Goal: Use online tool/utility: Utilize a website feature to perform a specific function

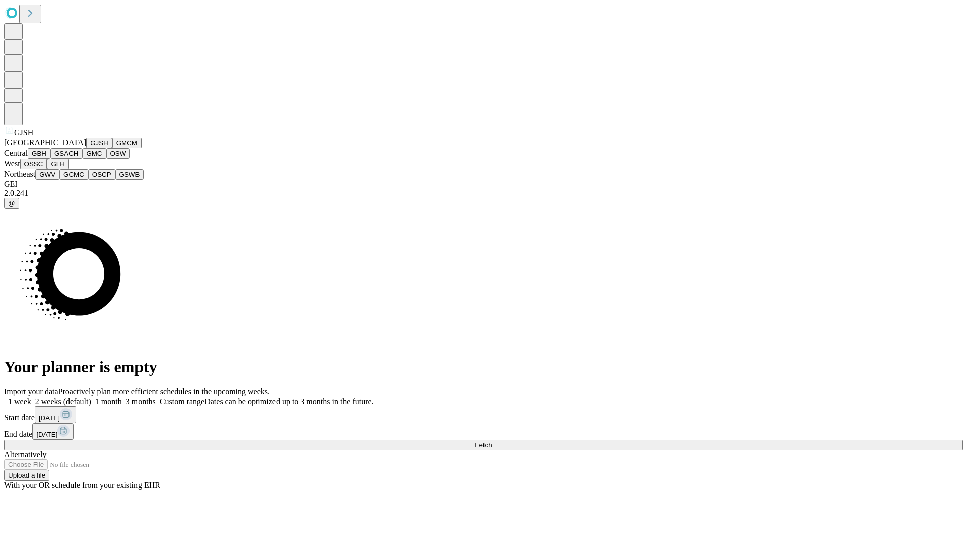
click at [86, 148] on button "GJSH" at bounding box center [99, 142] width 26 height 11
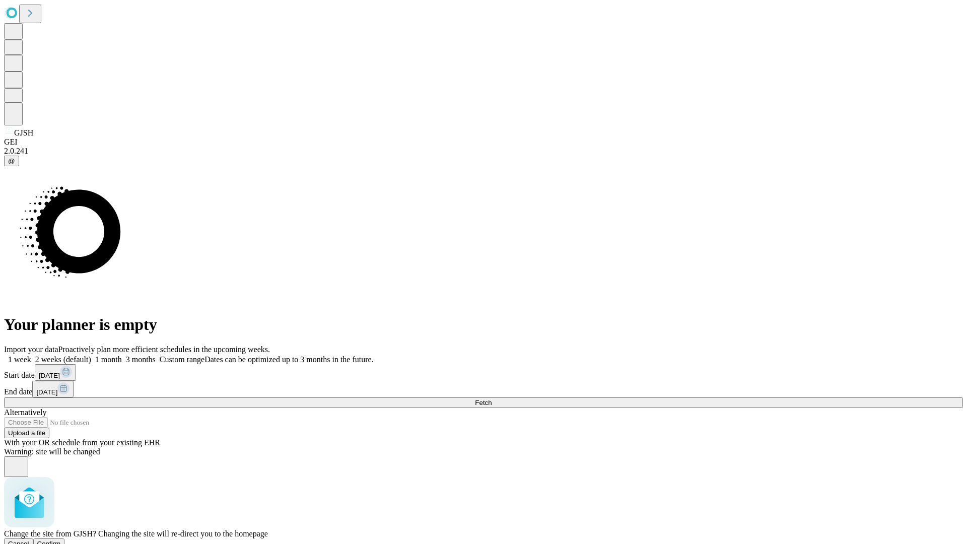
click at [61, 540] on span "Confirm" at bounding box center [49, 544] width 24 height 8
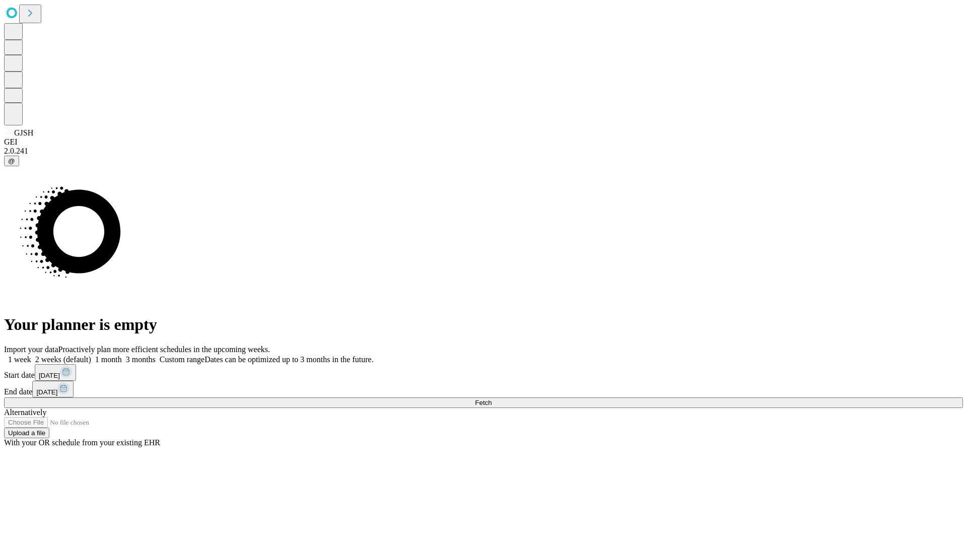
click at [122, 355] on label "1 month" at bounding box center [106, 359] width 31 height 9
click at [491, 399] on span "Fetch" at bounding box center [483, 403] width 17 height 8
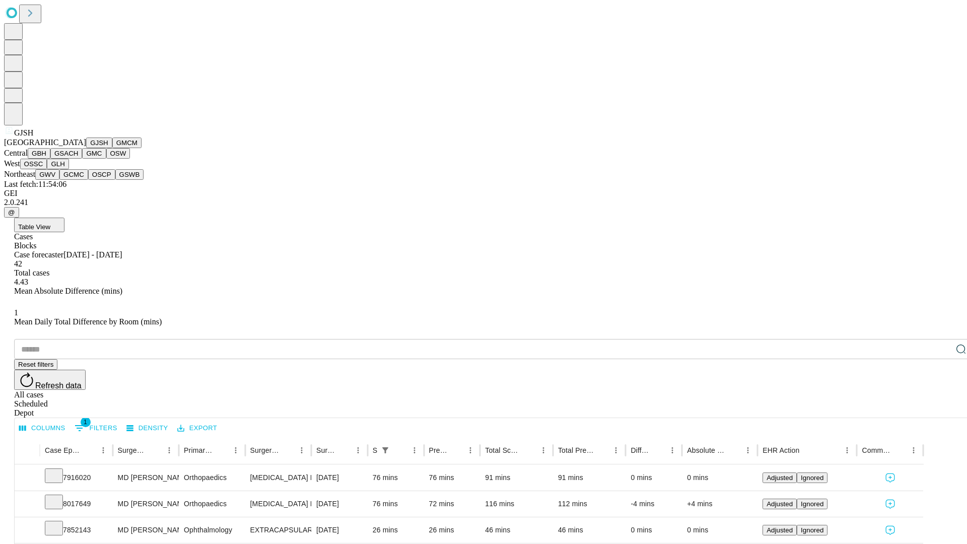
click at [112, 148] on button "GMCM" at bounding box center [126, 142] width 29 height 11
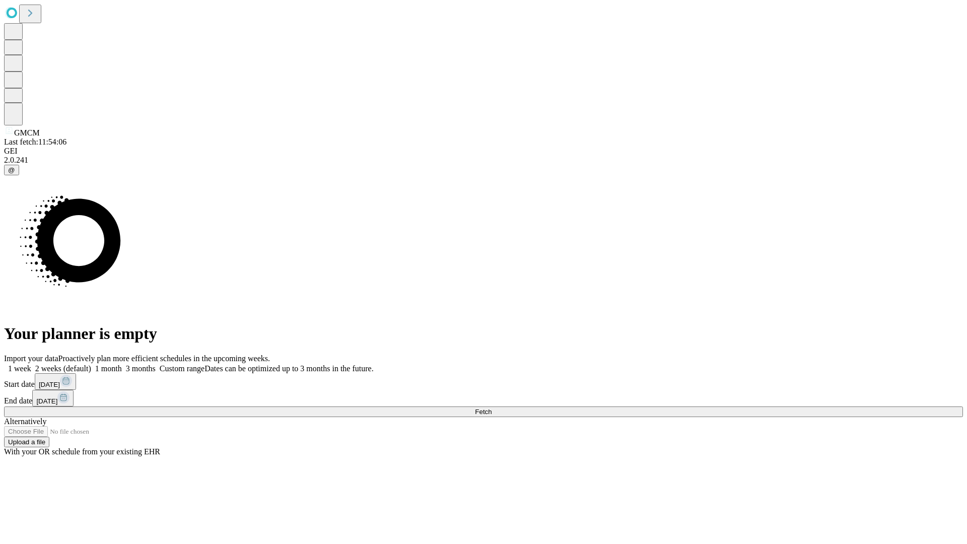
click at [491, 408] on span "Fetch" at bounding box center [483, 412] width 17 height 8
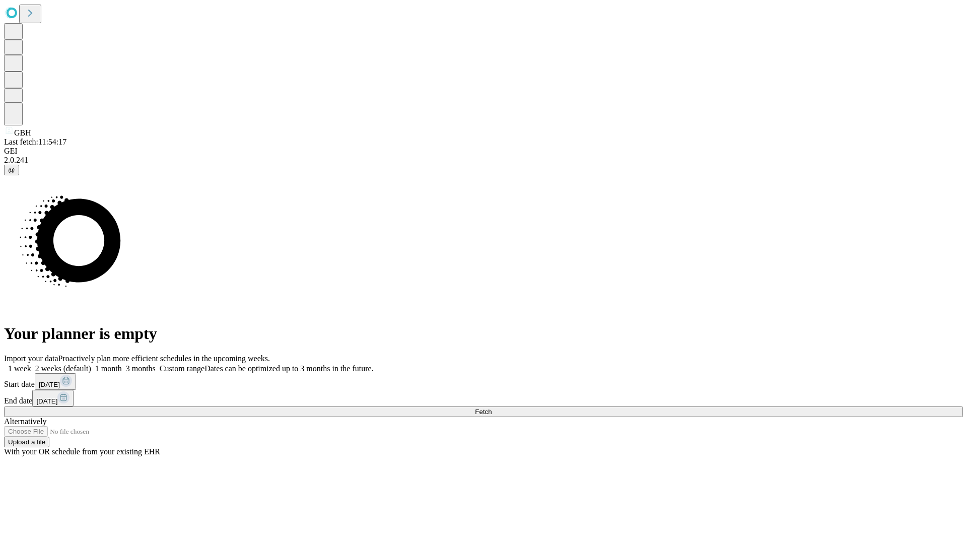
click at [122, 364] on label "1 month" at bounding box center [106, 368] width 31 height 9
click at [491, 408] on span "Fetch" at bounding box center [483, 412] width 17 height 8
click at [122, 364] on label "1 month" at bounding box center [106, 368] width 31 height 9
click at [491, 408] on span "Fetch" at bounding box center [483, 412] width 17 height 8
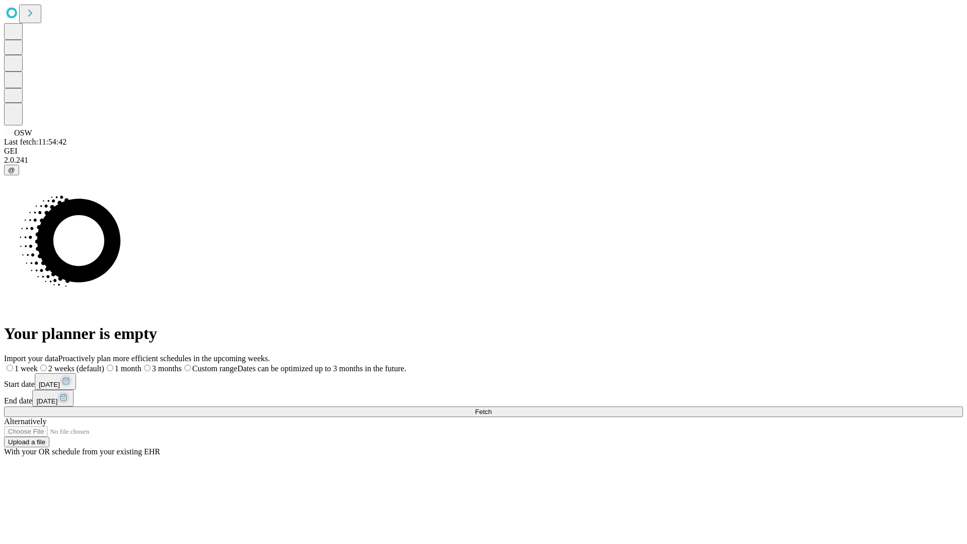
click at [141, 364] on label "1 month" at bounding box center [122, 368] width 37 height 9
click at [491, 408] on span "Fetch" at bounding box center [483, 412] width 17 height 8
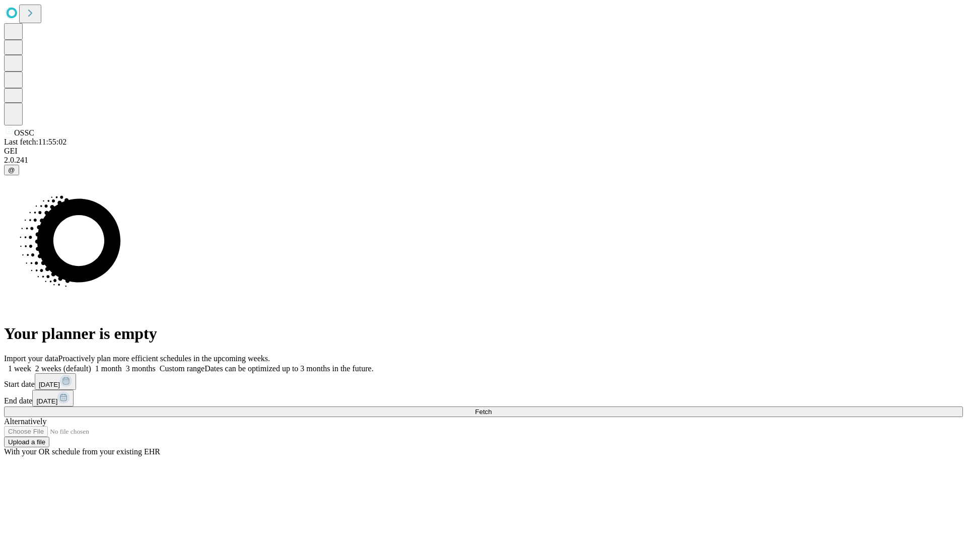
click at [122, 364] on label "1 month" at bounding box center [106, 368] width 31 height 9
click at [491, 408] on span "Fetch" at bounding box center [483, 412] width 17 height 8
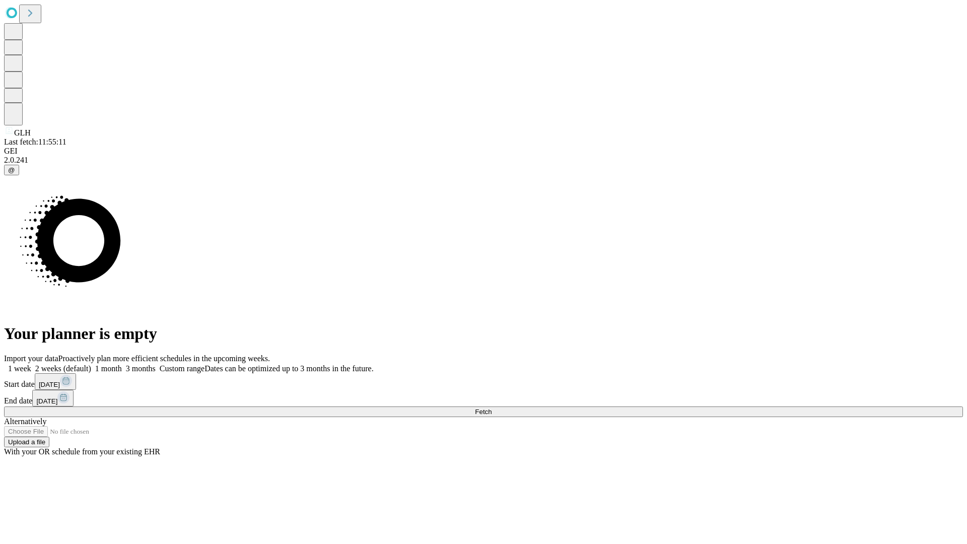
click at [491, 408] on span "Fetch" at bounding box center [483, 412] width 17 height 8
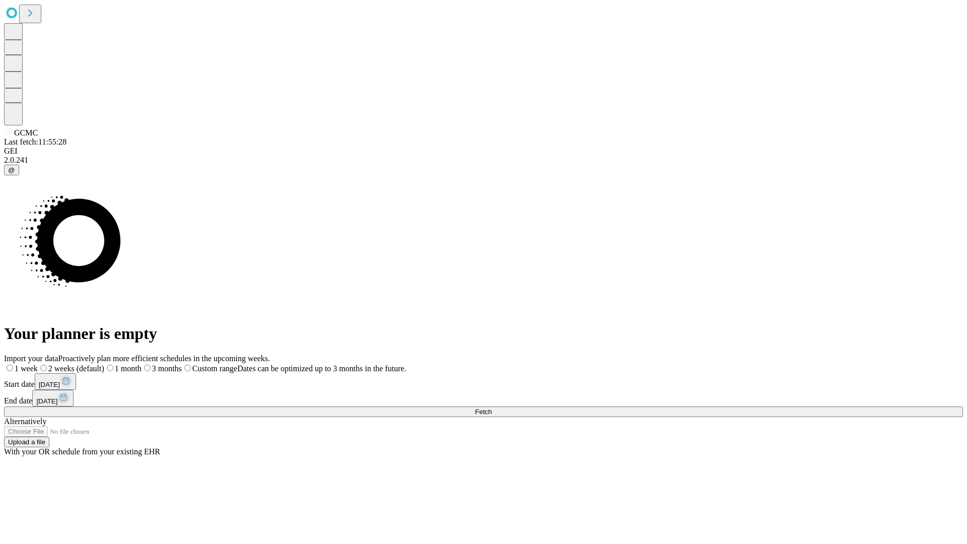
click at [141, 364] on label "1 month" at bounding box center [122, 368] width 37 height 9
click at [491, 408] on span "Fetch" at bounding box center [483, 412] width 17 height 8
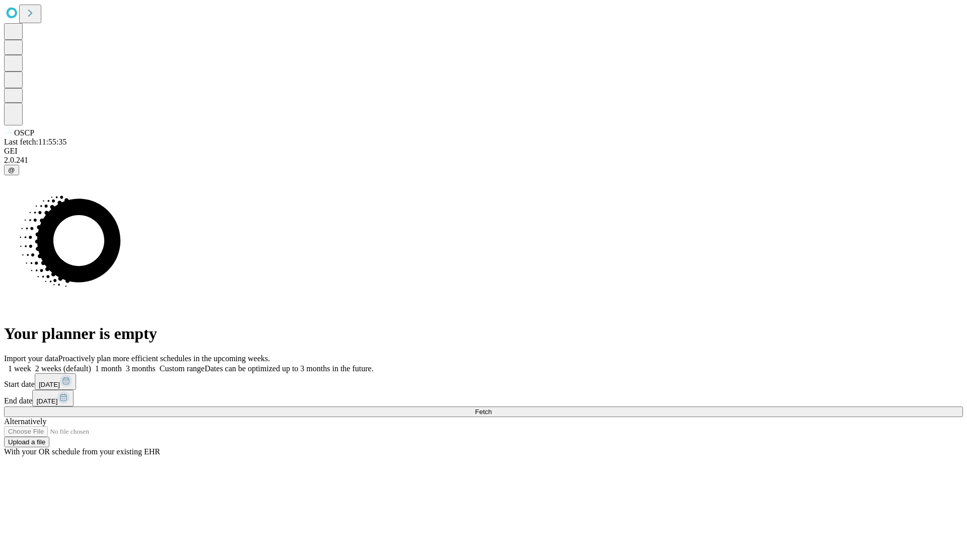
click at [122, 364] on label "1 month" at bounding box center [106, 368] width 31 height 9
click at [491, 408] on span "Fetch" at bounding box center [483, 412] width 17 height 8
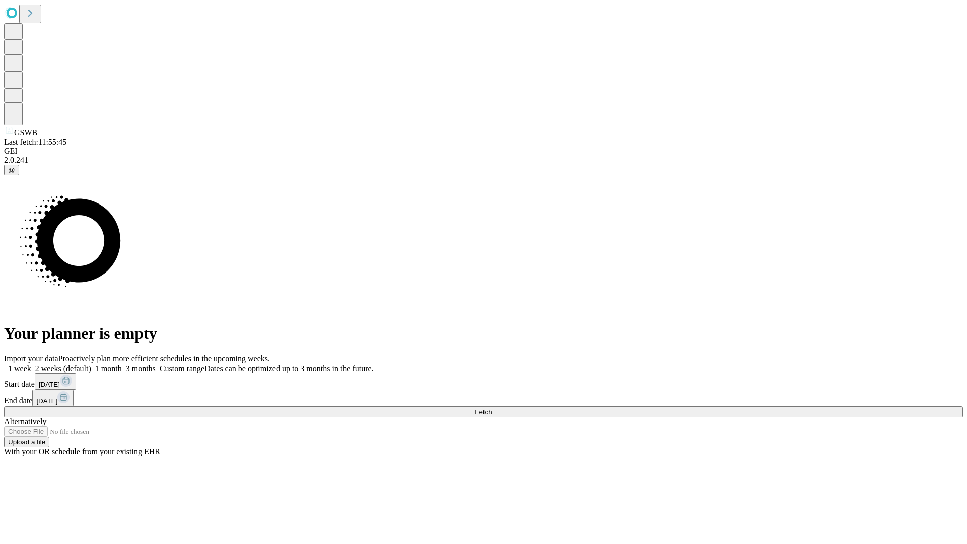
click at [491, 408] on span "Fetch" at bounding box center [483, 412] width 17 height 8
